Goal: Task Accomplishment & Management: Complete application form

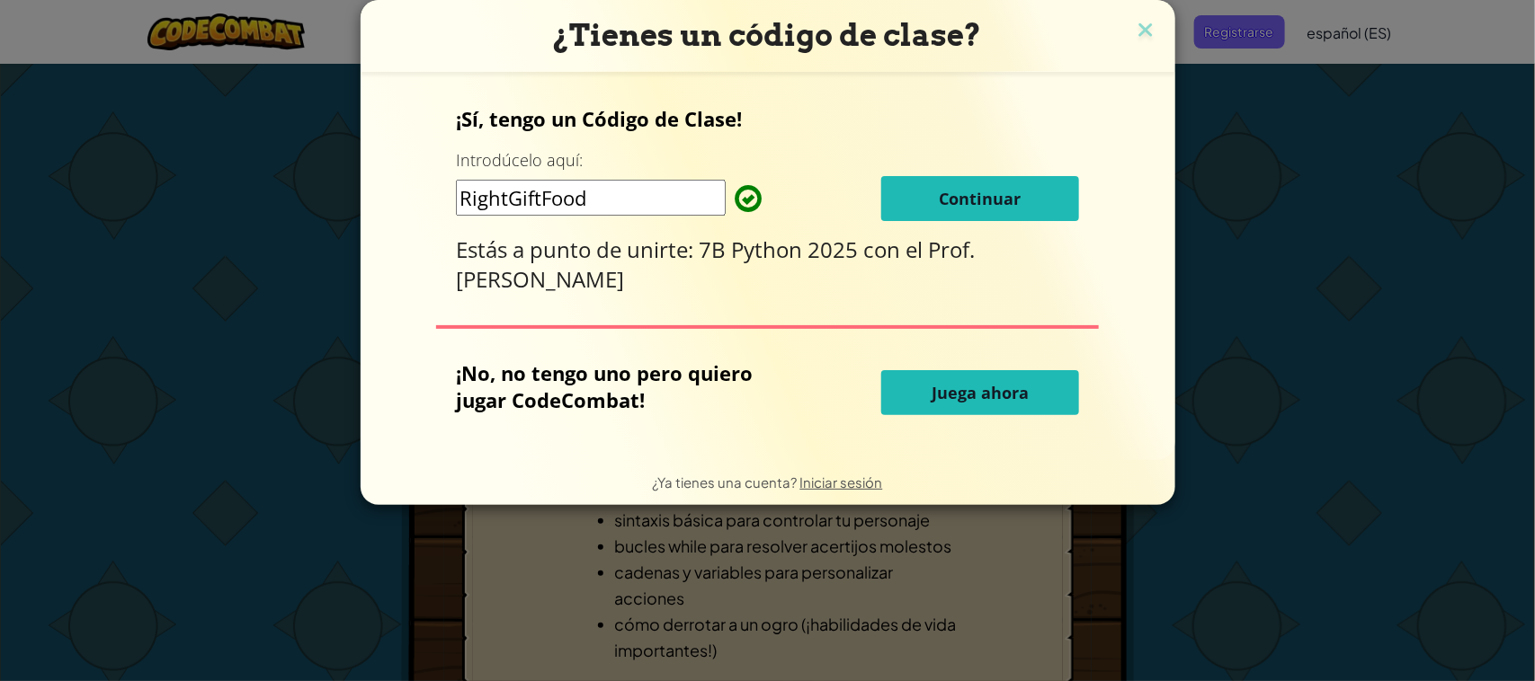
click at [1023, 216] on button "Continuar" at bounding box center [980, 198] width 198 height 45
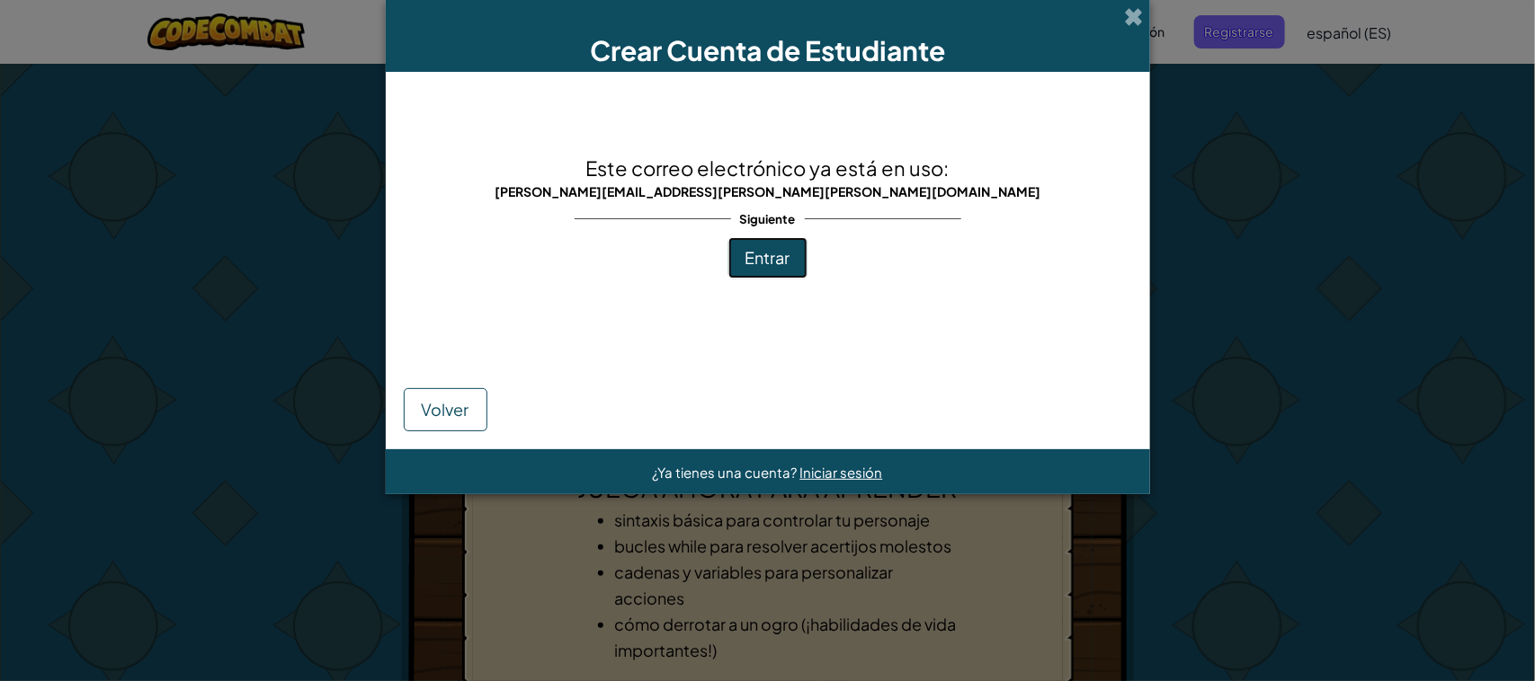
click at [776, 263] on font "Entrar" at bounding box center [767, 257] width 45 height 21
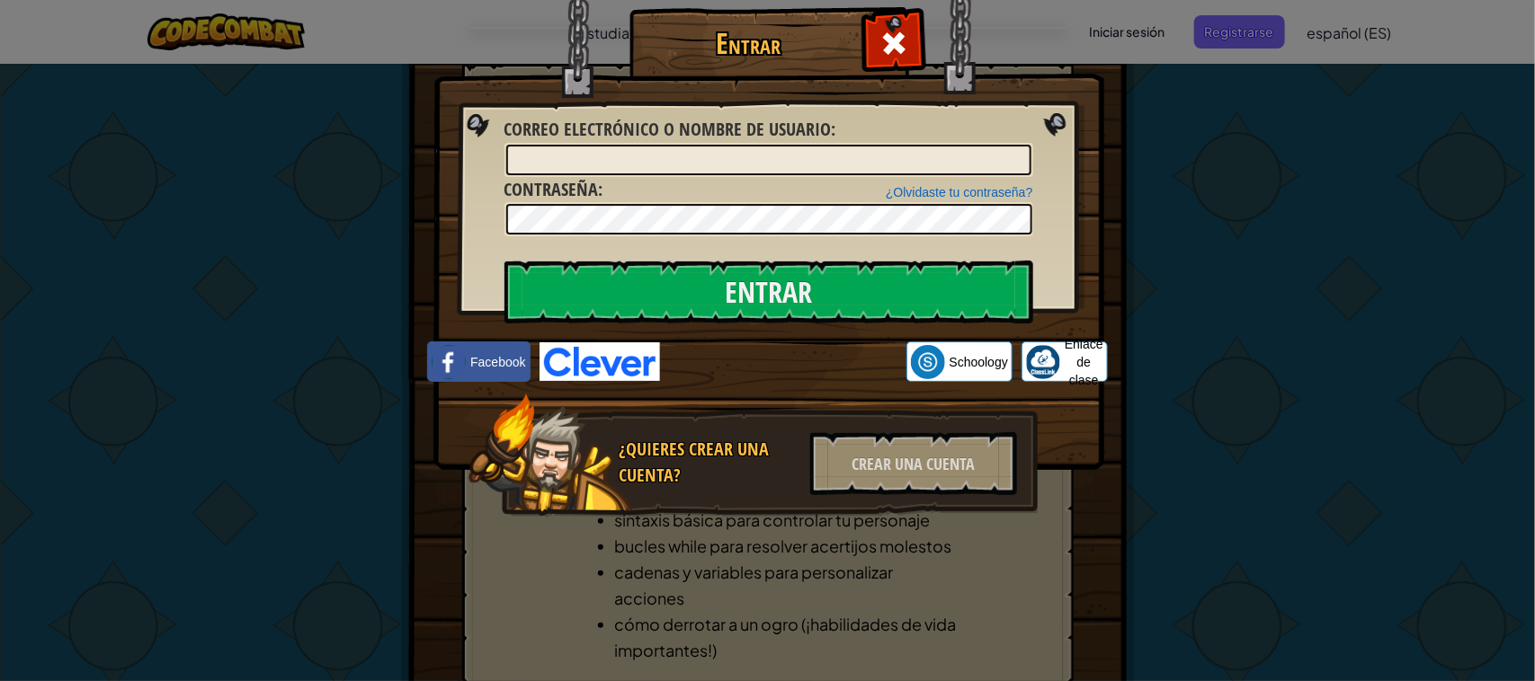
type input "[PERSON_NAME]"
